Goal: Browse casually: Explore the website without a specific task or goal

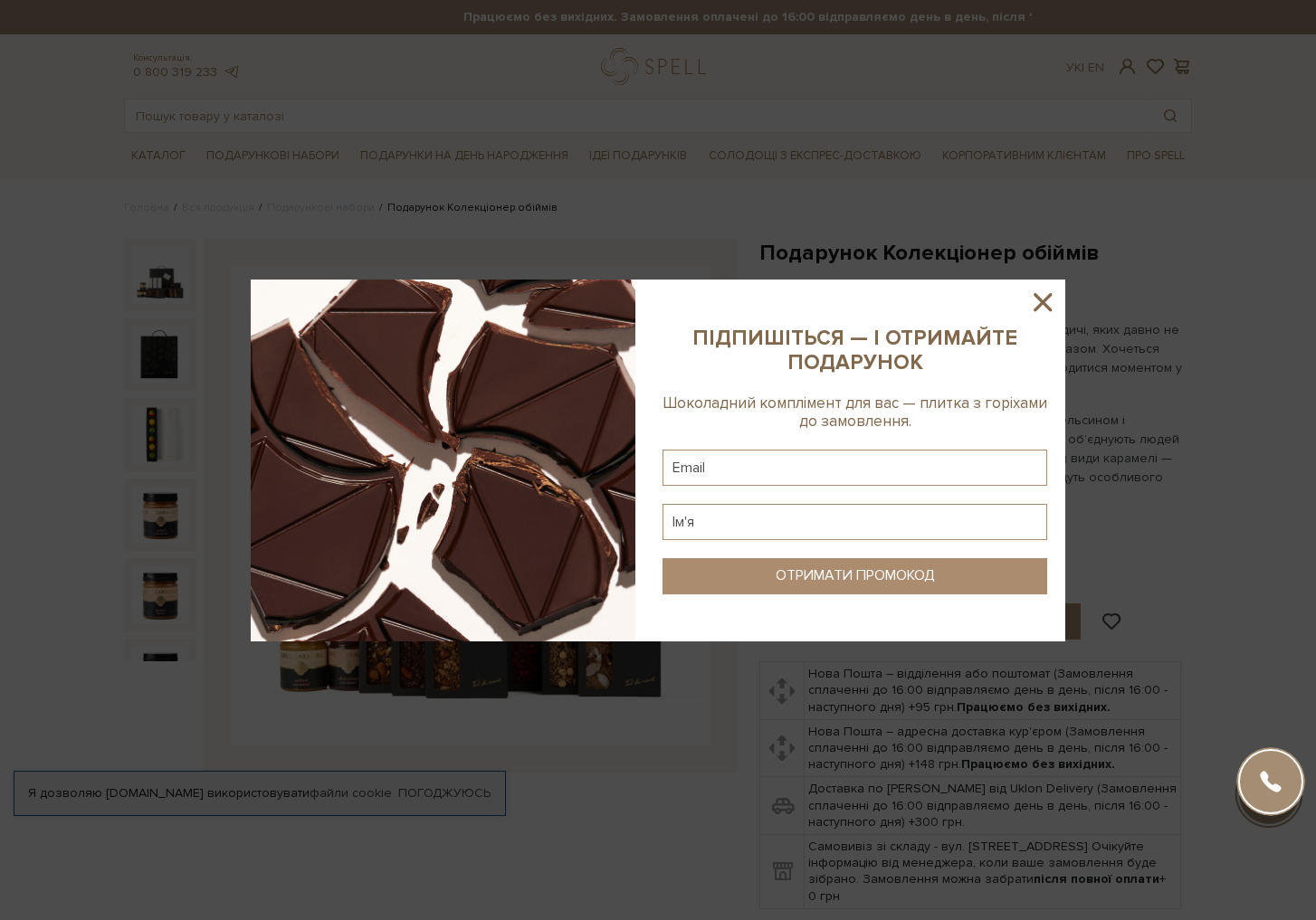
click at [1047, 294] on icon at bounding box center [1042, 302] width 31 height 31
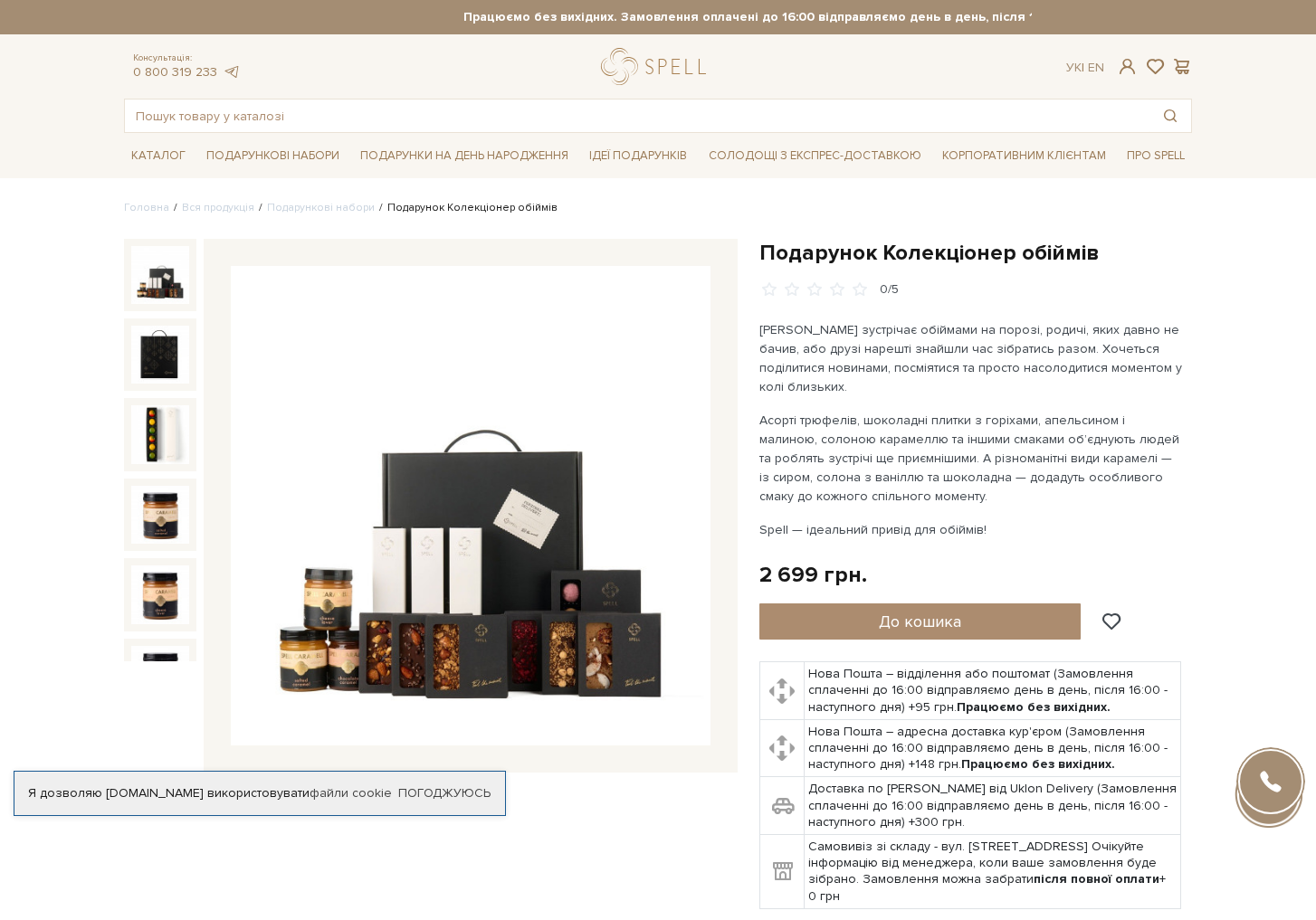
click at [159, 284] on img at bounding box center [161, 275] width 58 height 58
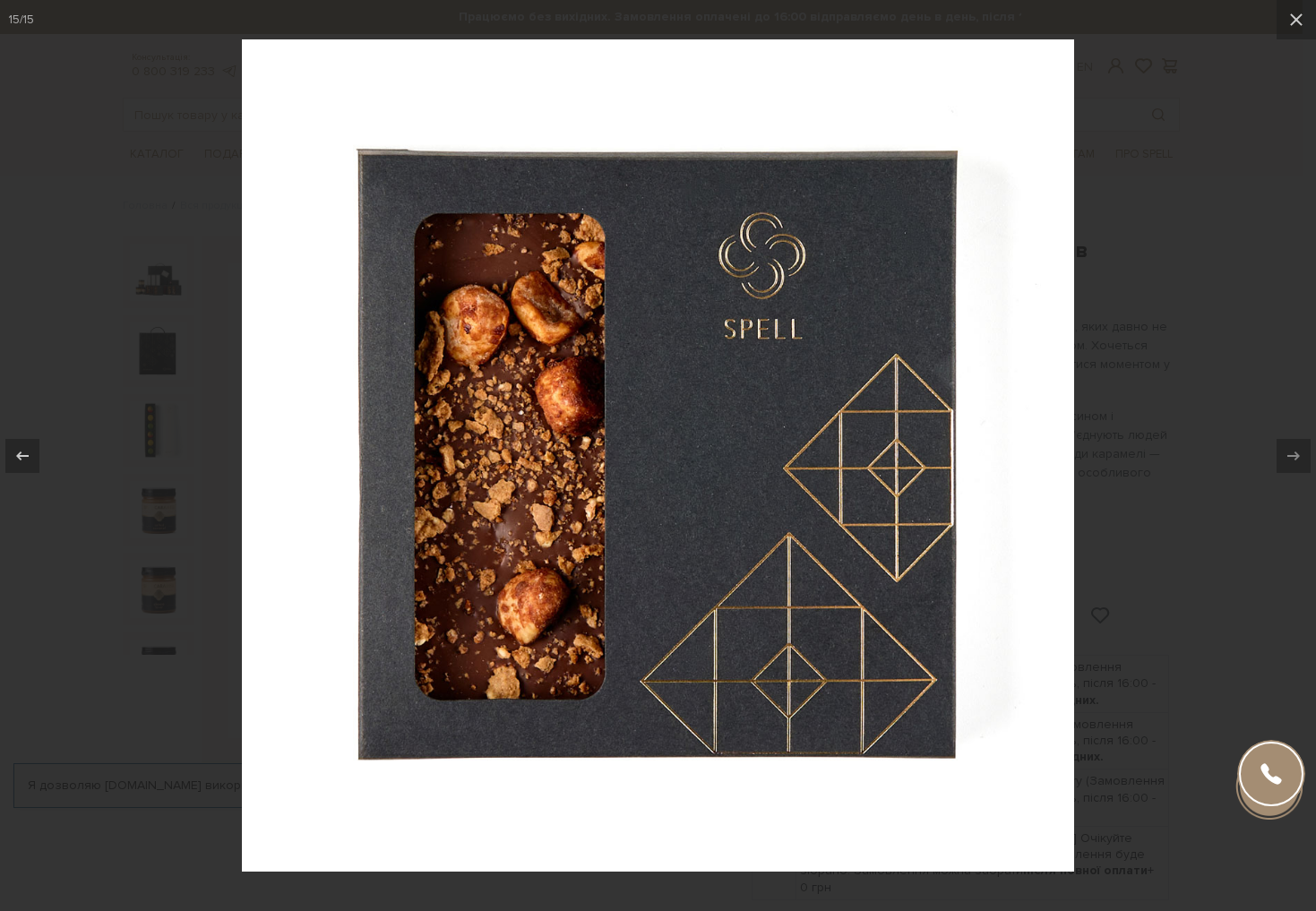
click at [1236, 185] on div at bounding box center [658, 455] width 1316 height 911
